Goal: Information Seeking & Learning: Learn about a topic

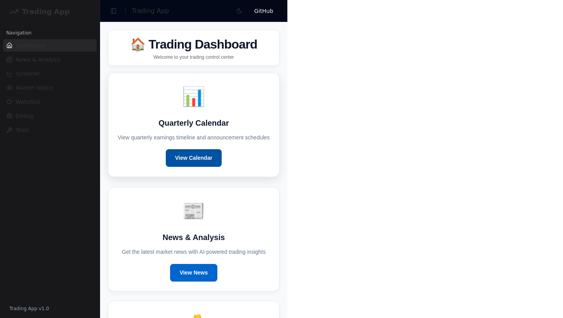
click at [198, 155] on link "View Calendar" at bounding box center [194, 158] width 56 height 18
click at [189, 164] on link "View Calendar" at bounding box center [194, 158] width 56 height 18
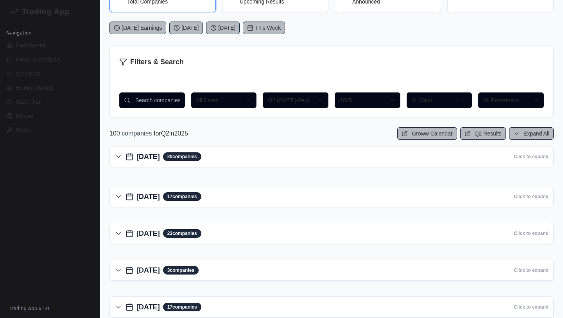
scroll to position [452, 0]
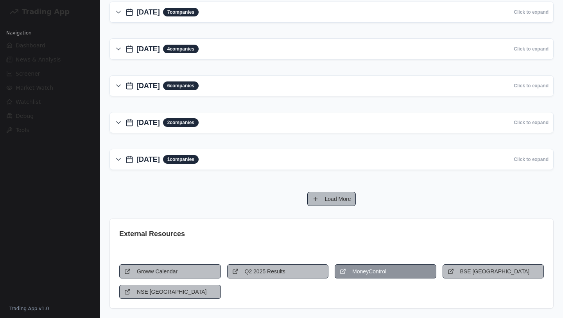
click at [379, 266] on link "MoneyControl" at bounding box center [386, 271] width 102 height 14
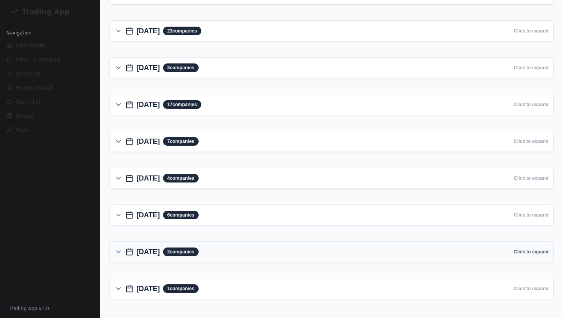
scroll to position [150, 0]
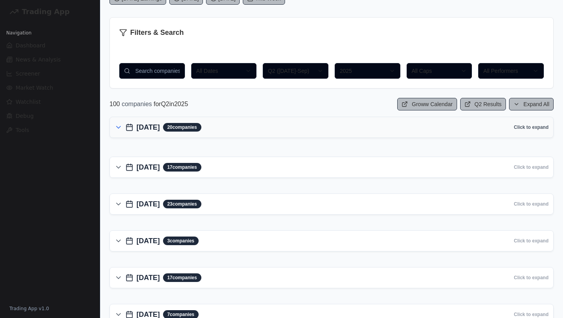
click at [346, 121] on button "[DATE] 20 companies Click to expand" at bounding box center [331, 127] width 444 height 21
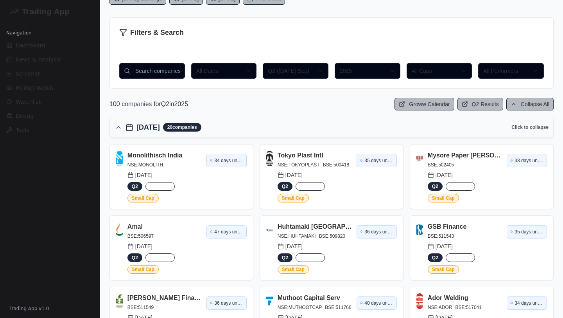
click at [346, 121] on button "[DATE] 20 companies Click to collapse" at bounding box center [331, 127] width 444 height 21
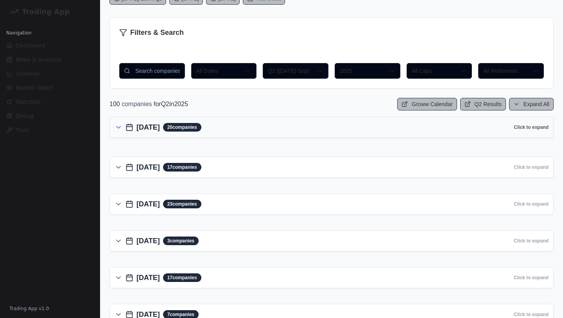
click at [155, 126] on h3 "[DATE] 20 companies Click to expand" at bounding box center [332, 127] width 434 height 11
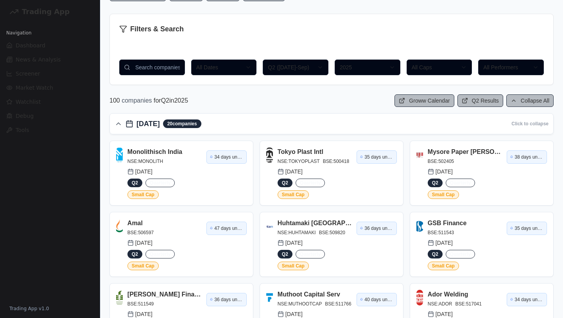
scroll to position [156, 0]
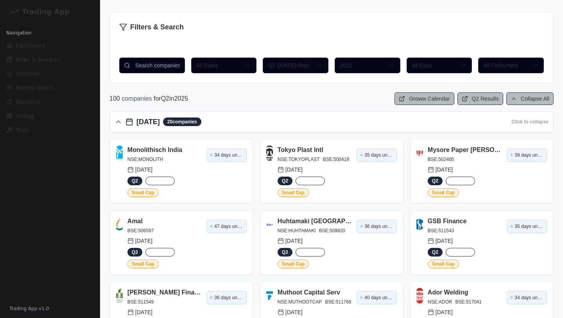
click at [148, 142] on div "Monolithisch [GEOGRAPHIC_DATA] [DATE] Monolithisch [GEOGRAPHIC_DATA] NSE: MONOL…" at bounding box center [181, 171] width 143 height 64
